Goal: Navigation & Orientation: Find specific page/section

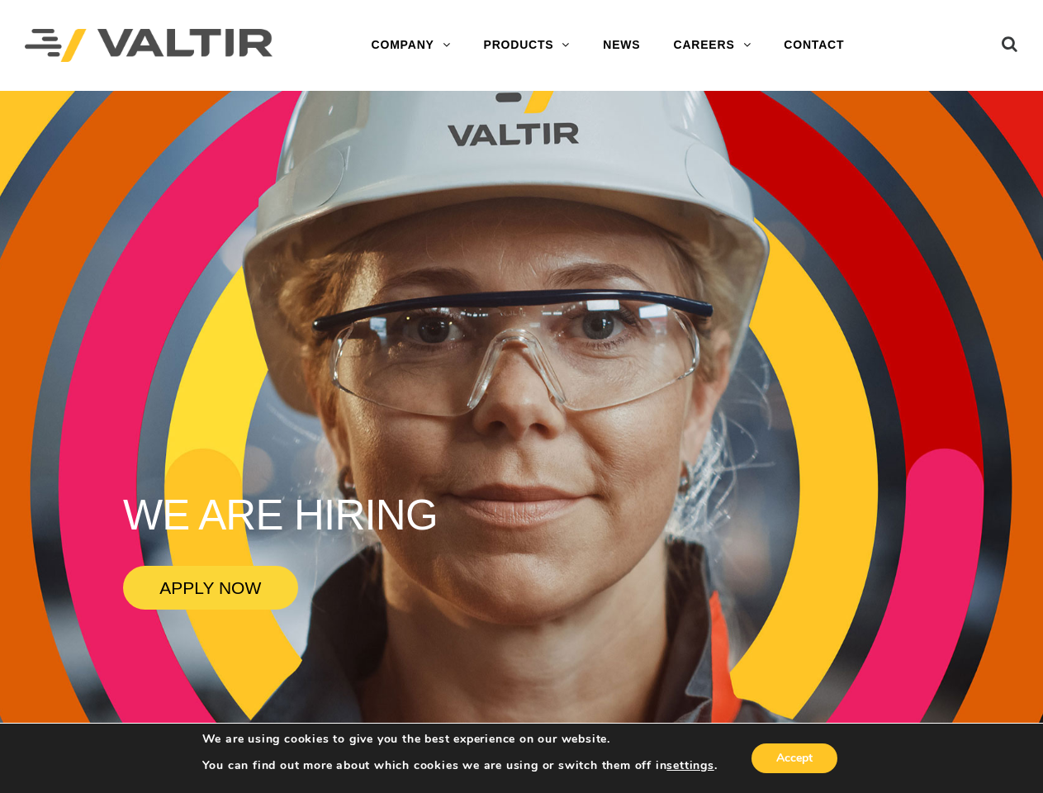
click at [521, 396] on rs-slide "WE ARE HIRING APPLY NOW" at bounding box center [521, 487] width 1043 height 793
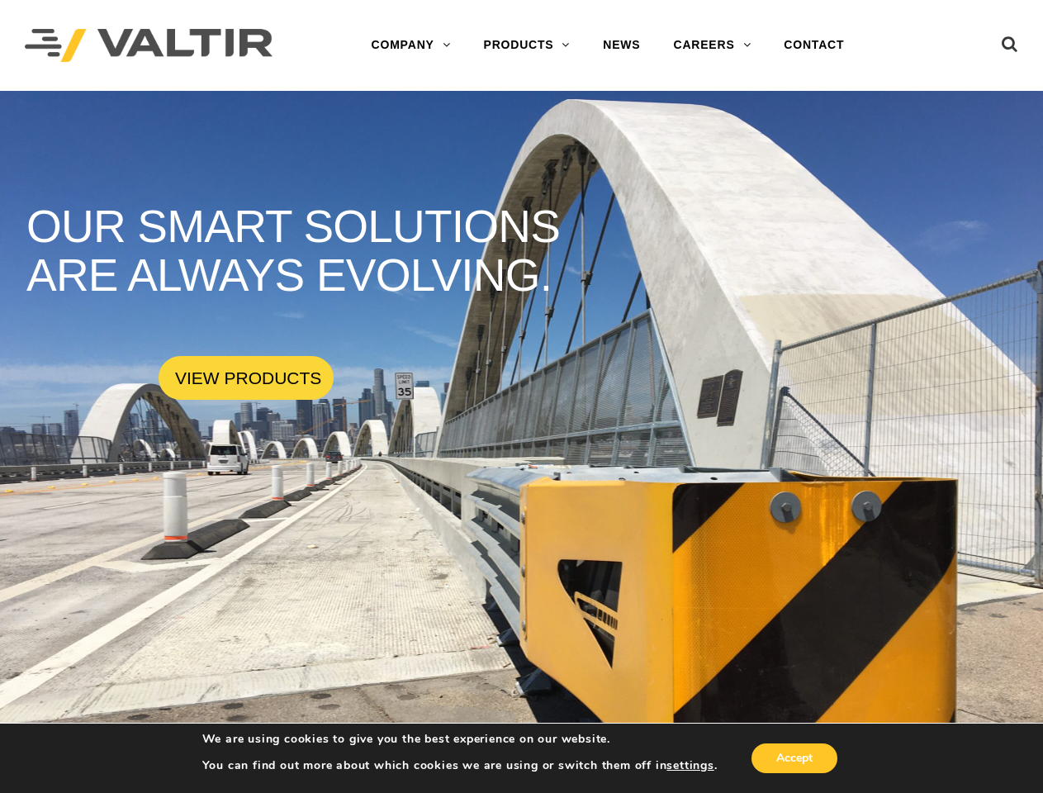
click at [521, 396] on rs-slide "OUR SMART SOLUTIONS ARE ALWAYS EVOLVING. VIEW PRODUCTS" at bounding box center [521, 487] width 1043 height 793
click at [1010, 40] on icon at bounding box center [1010, 48] width 17 height 25
click at [521, 442] on div "******" at bounding box center [521, 396] width 1043 height 793
